Goal: Find specific page/section: Find specific page/section

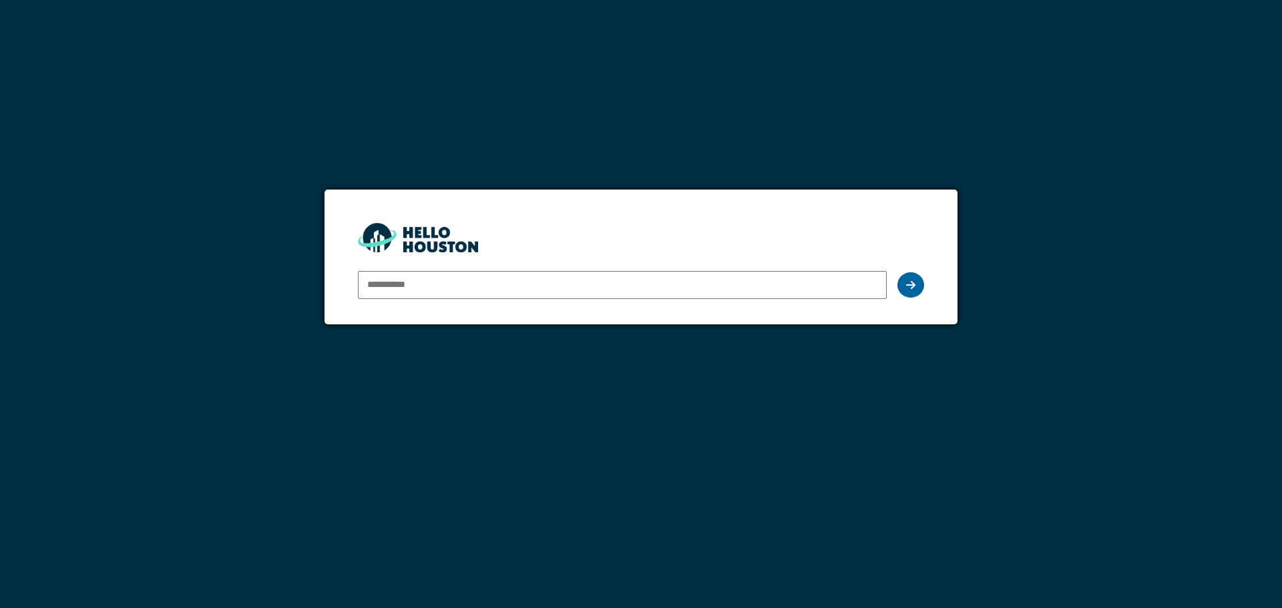
type input "**********"
click at [911, 281] on icon at bounding box center [910, 285] width 9 height 11
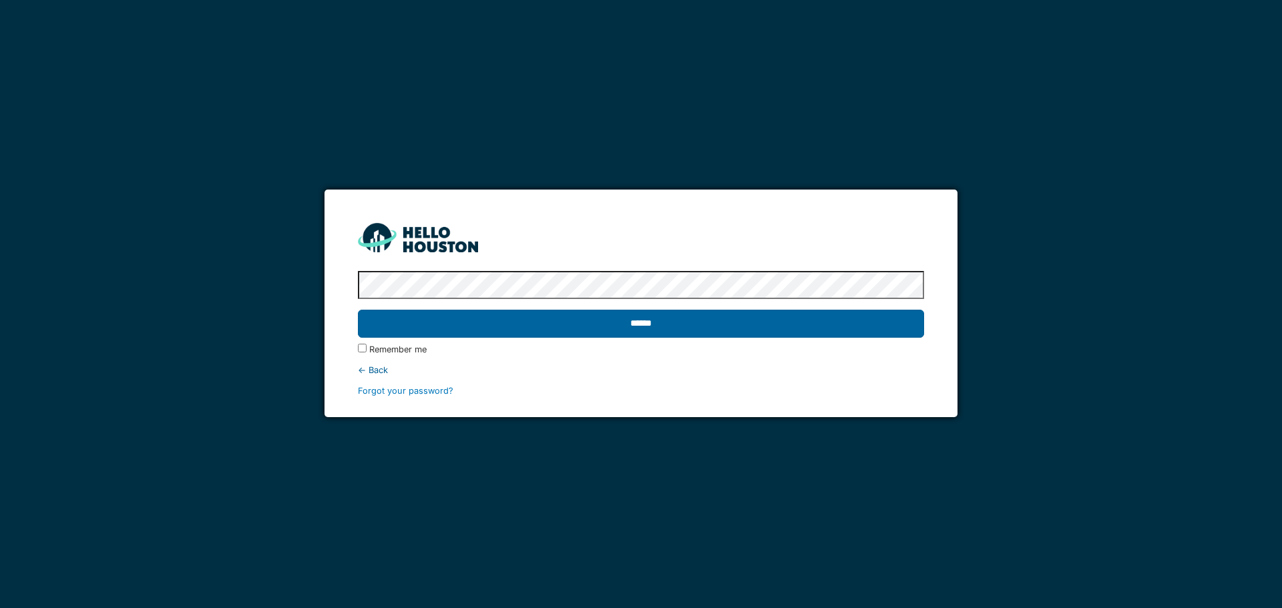
click at [816, 326] on input "******" at bounding box center [640, 324] width 565 height 28
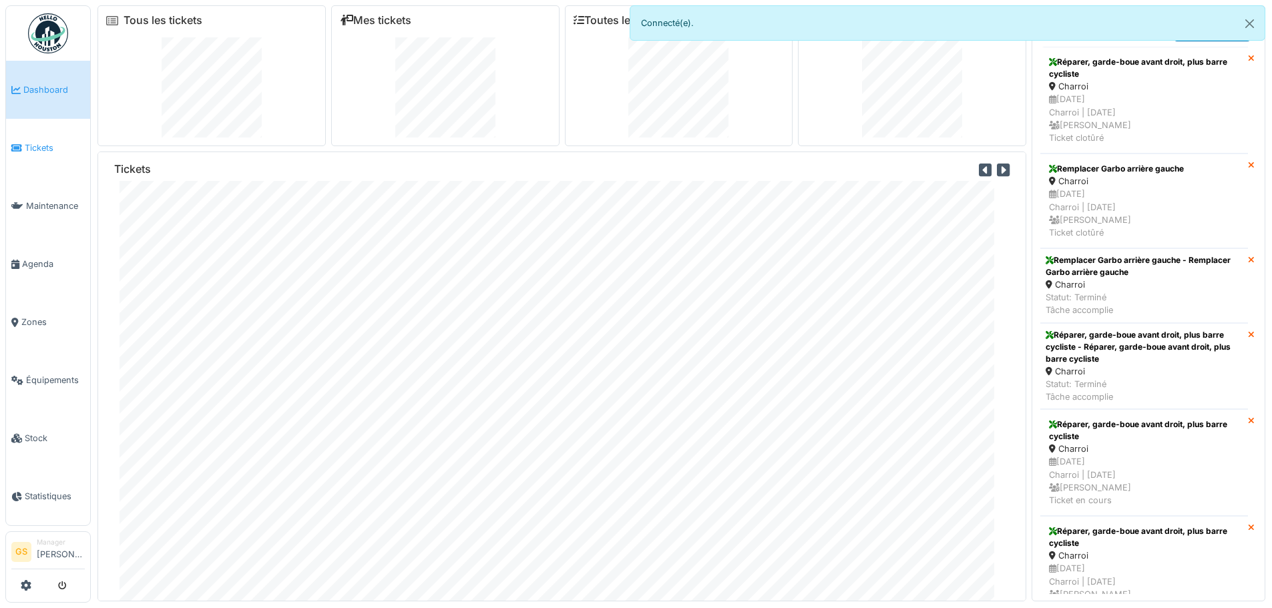
click at [45, 144] on span "Tickets" at bounding box center [55, 148] width 60 height 13
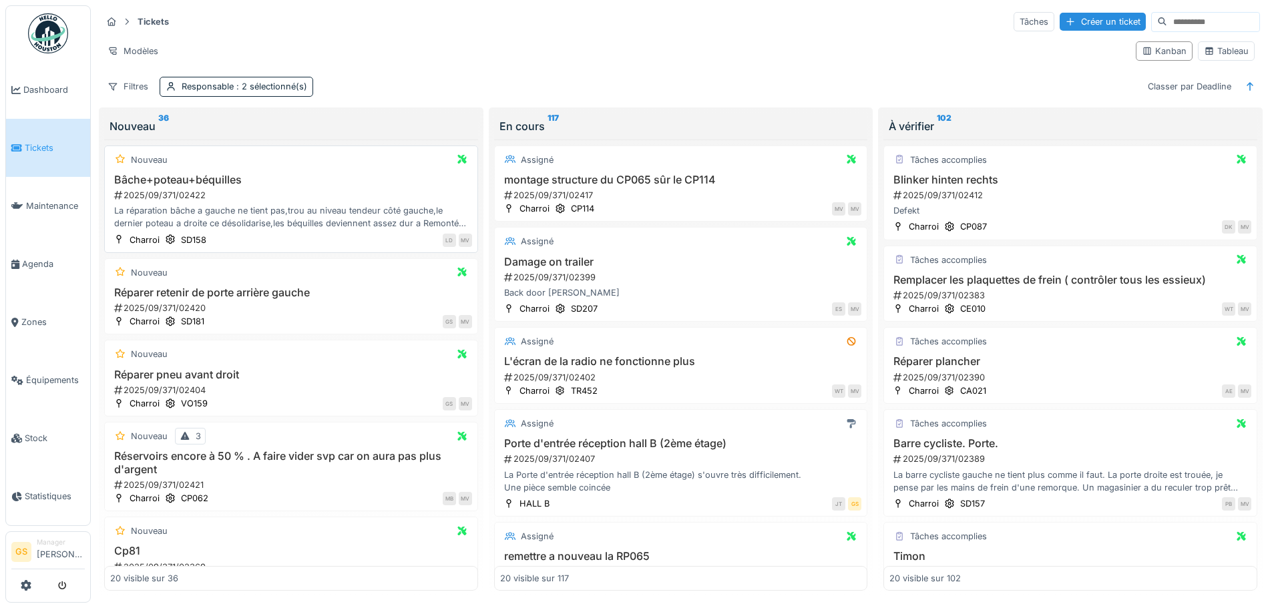
click at [174, 196] on div "2025/09/371/02422" at bounding box center [292, 195] width 359 height 13
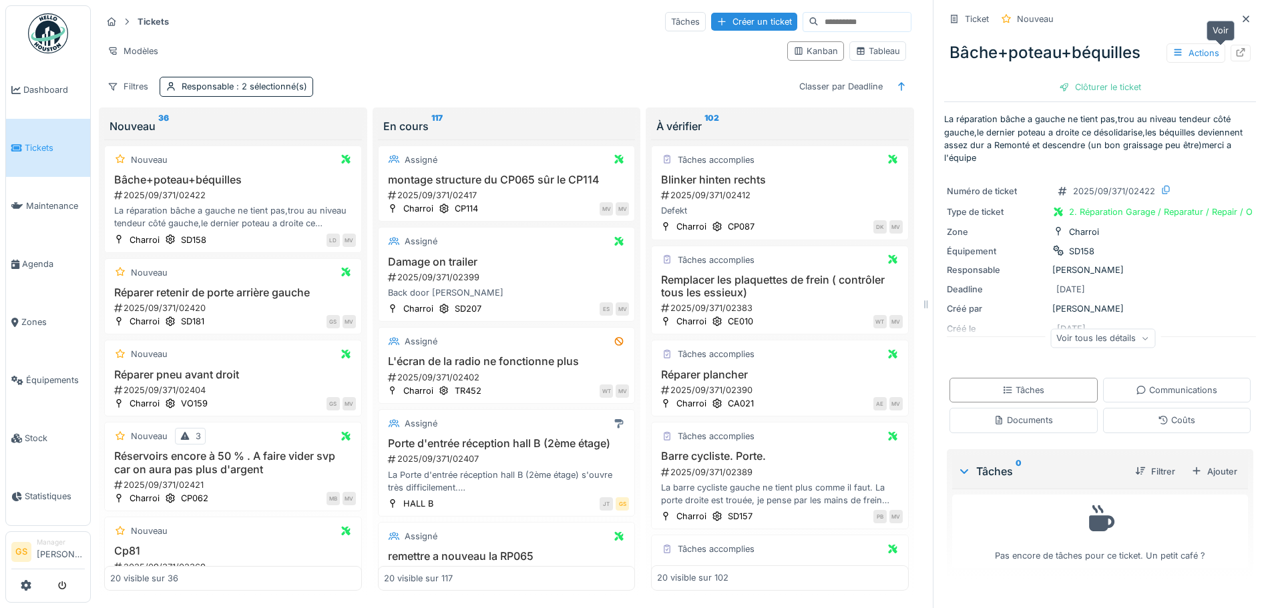
click at [1235, 49] on icon at bounding box center [1240, 52] width 11 height 9
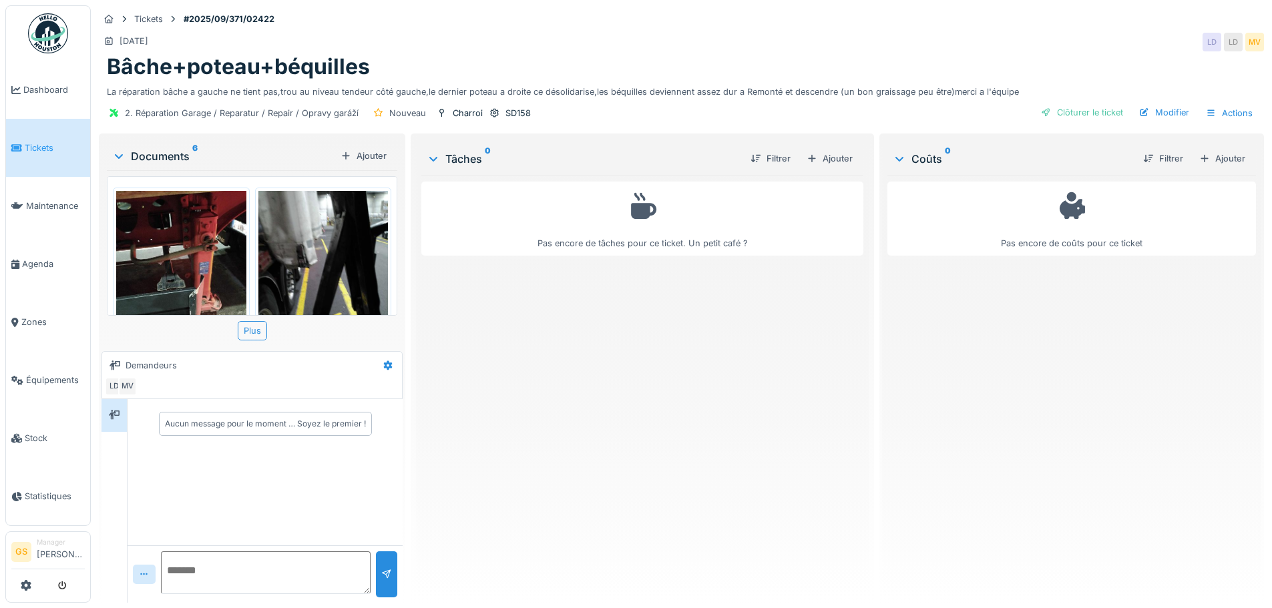
click at [181, 227] on img at bounding box center [181, 277] width 130 height 173
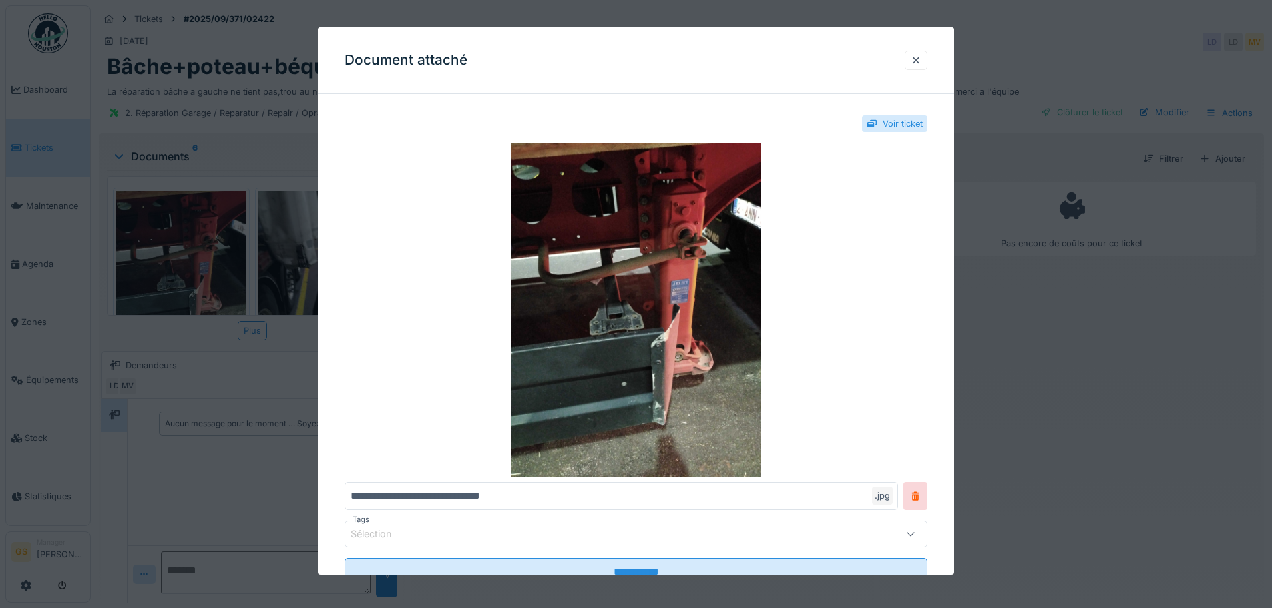
click at [281, 253] on div at bounding box center [636, 304] width 1272 height 608
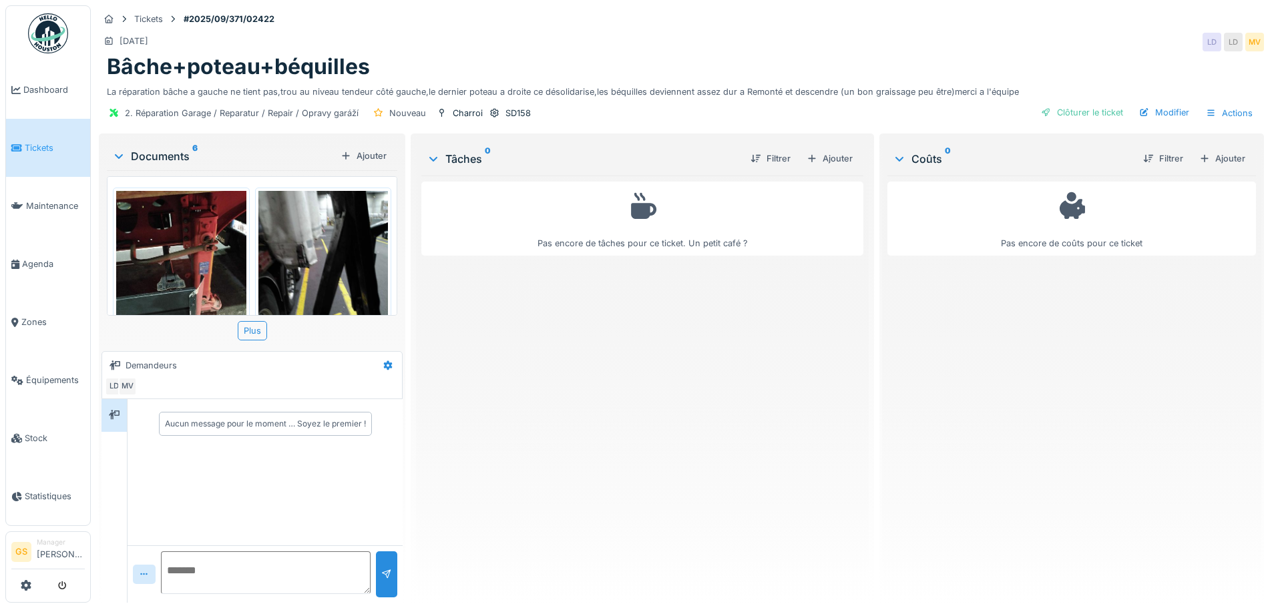
click at [302, 256] on img at bounding box center [323, 277] width 130 height 173
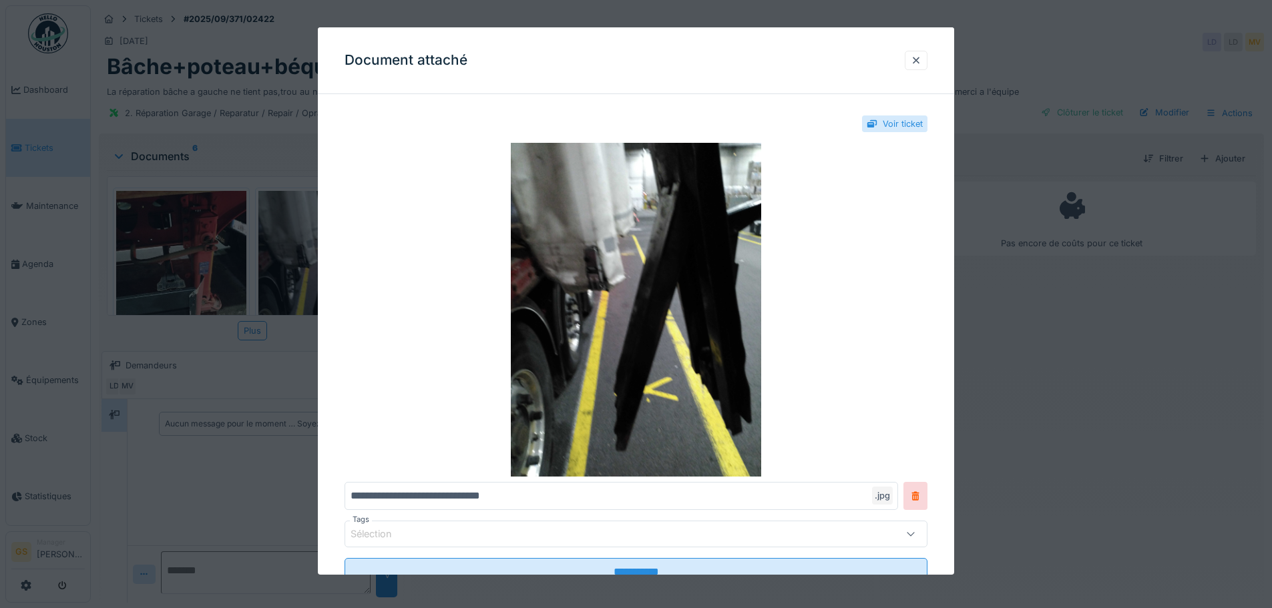
click at [313, 254] on div at bounding box center [636, 304] width 1272 height 608
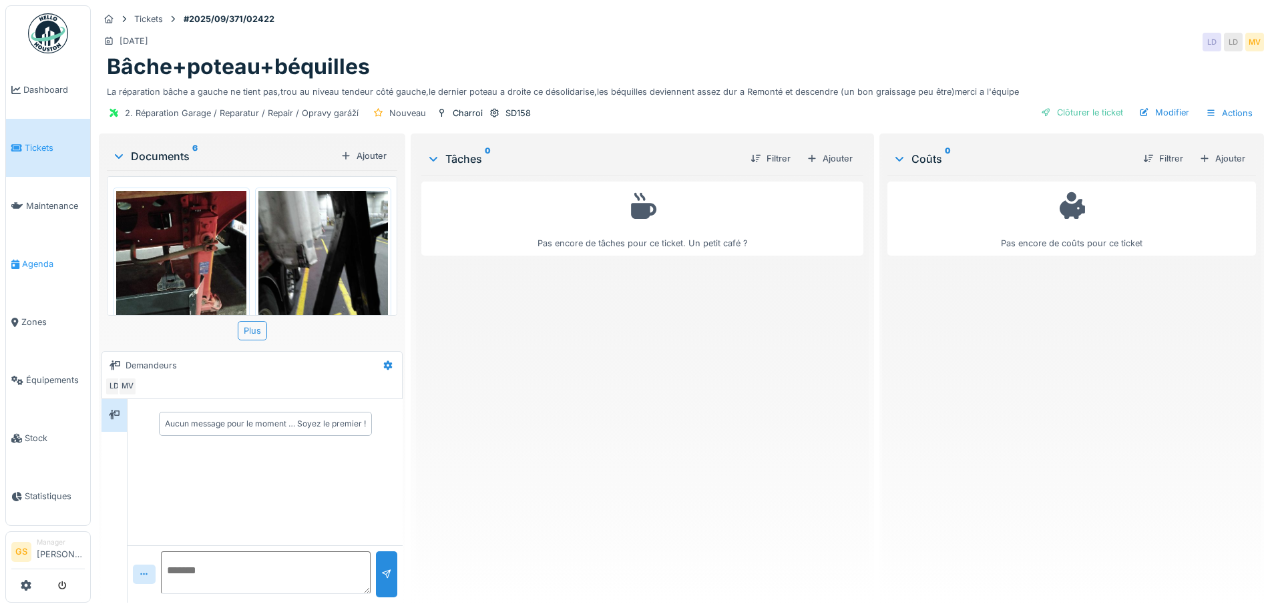
click at [37, 258] on span "Agenda" at bounding box center [53, 264] width 63 height 13
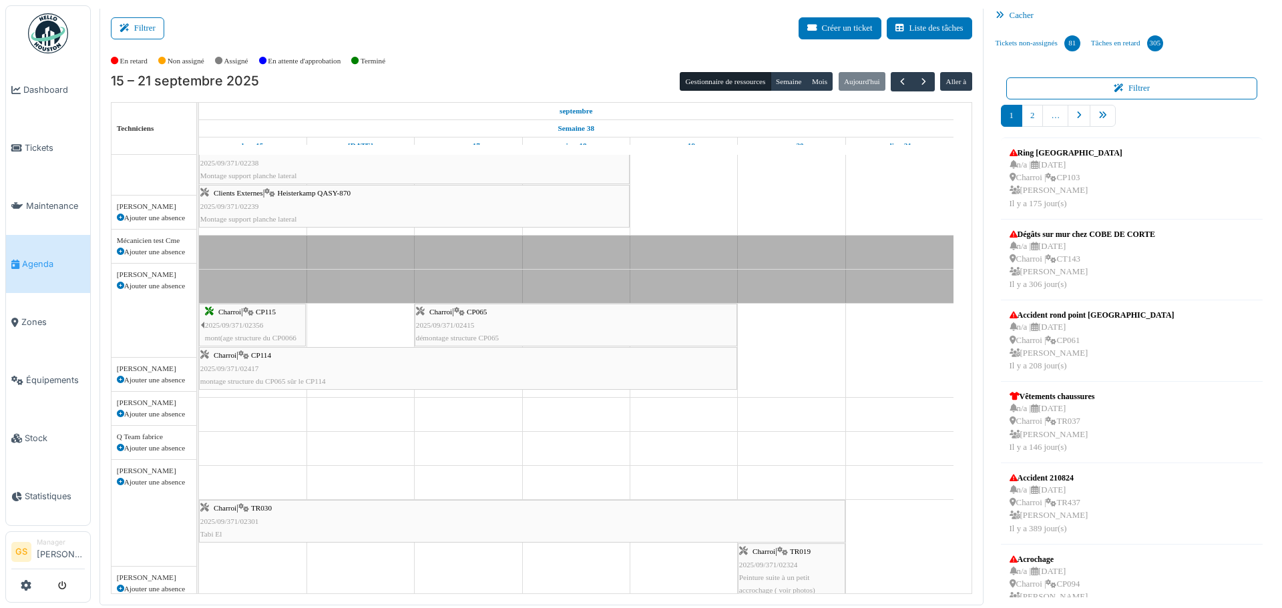
scroll to position [105, 0]
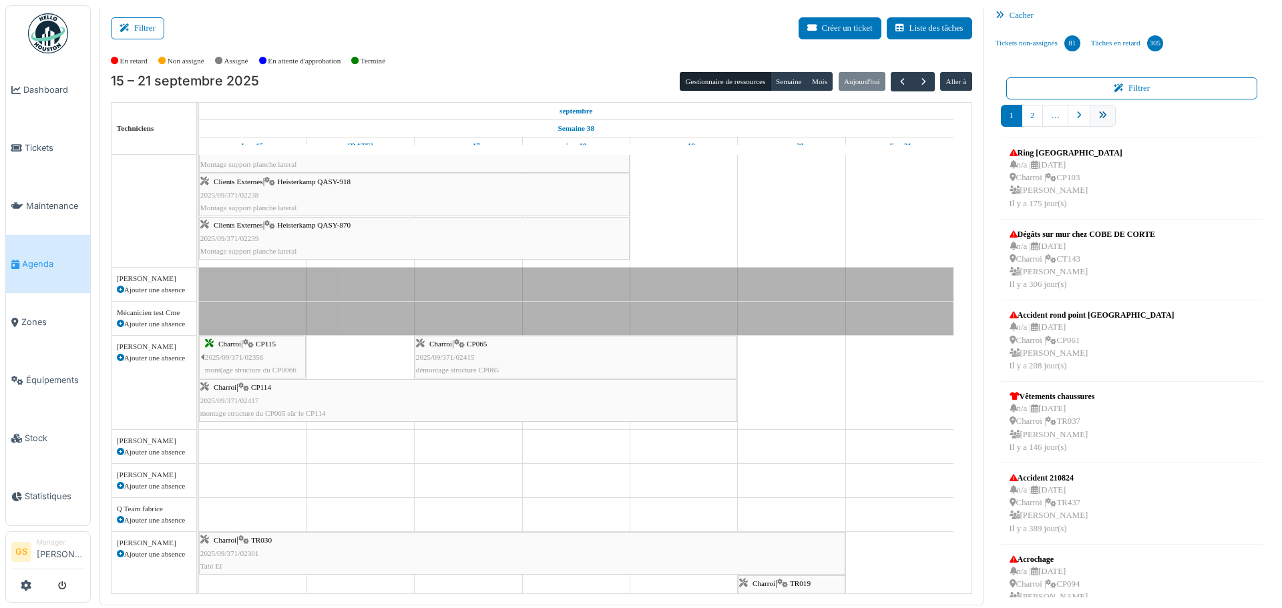
click at [1092, 117] on link "pager" at bounding box center [1103, 116] width 26 height 22
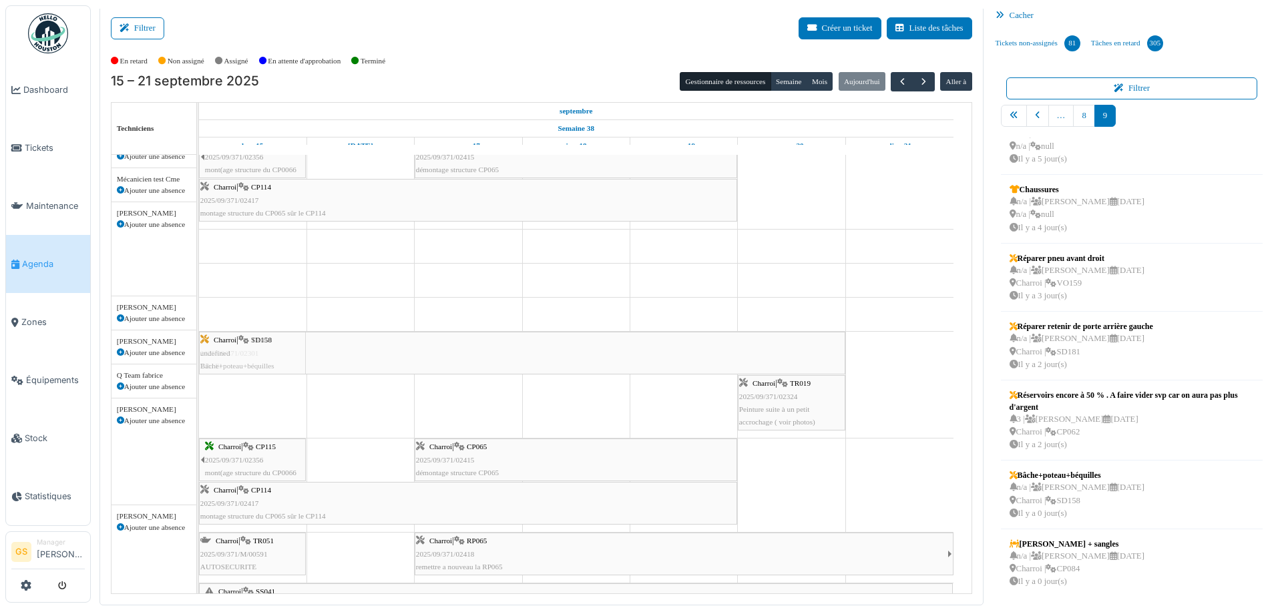
scroll to position [0, 0]
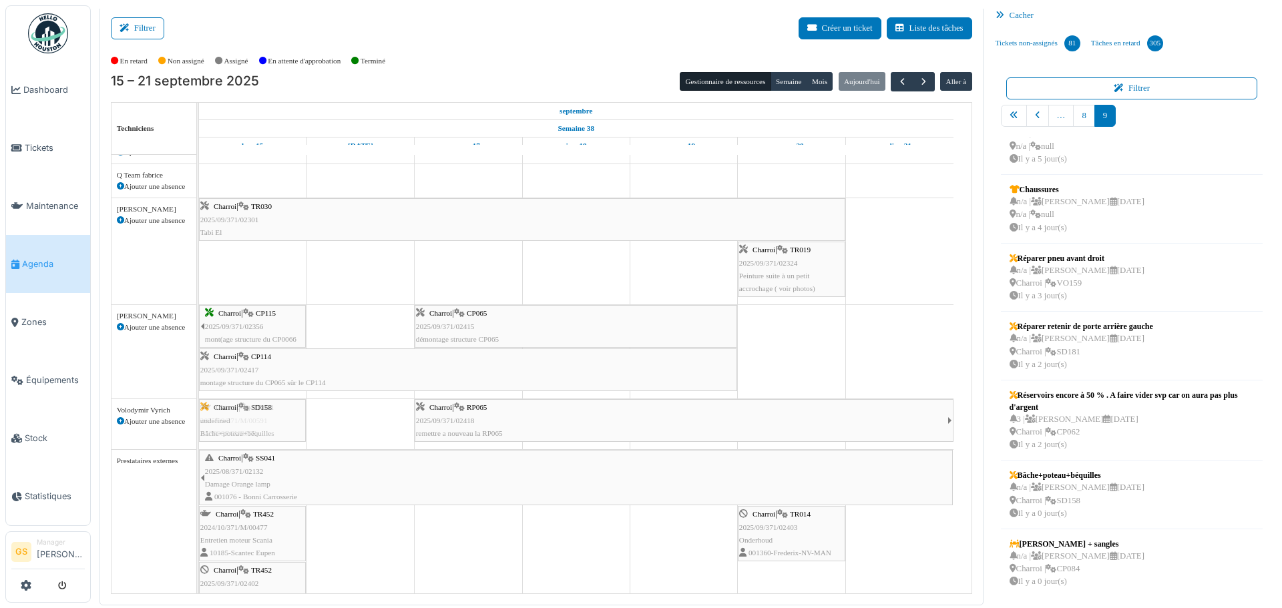
drag, startPoint x: 1061, startPoint y: 491, endPoint x: 264, endPoint y: 412, distance: 801.7
click at [264, 412] on div "Filtrer Créer un ticket Liste des tâches Afficher les tâches non assignées *** …" at bounding box center [686, 306] width 1187 height 600
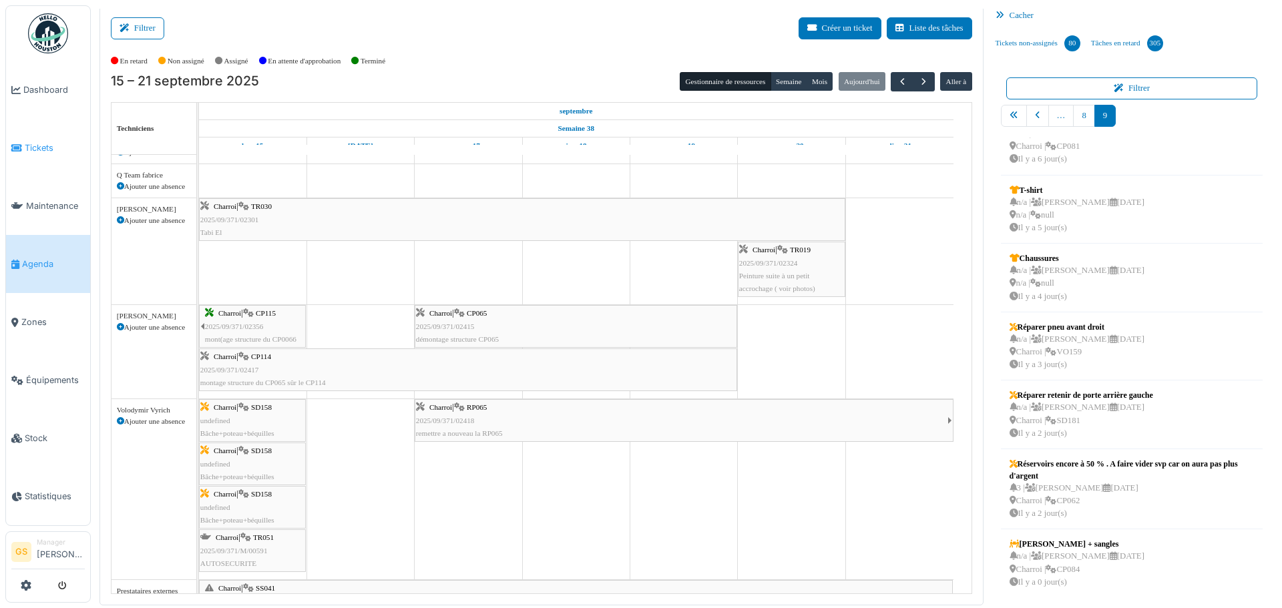
click at [41, 143] on span "Tickets" at bounding box center [55, 148] width 60 height 13
